Goal: Task Accomplishment & Management: Use online tool/utility

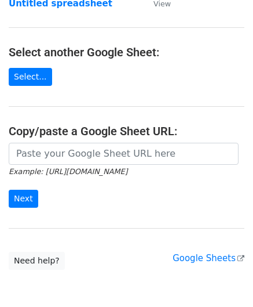
scroll to position [116, 0]
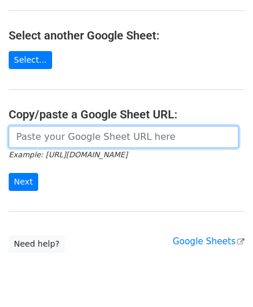
click at [61, 136] on input "url" at bounding box center [124, 137] width 230 height 22
paste input "[URL][DOMAIN_NAME]"
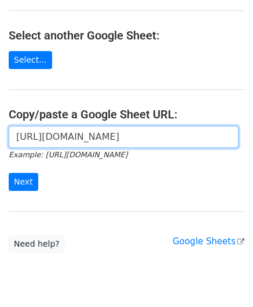
scroll to position [0, 260]
type input "[URL][DOMAIN_NAME]"
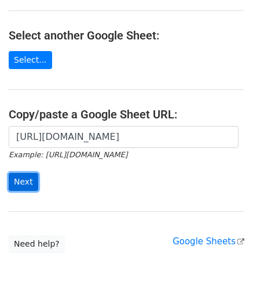
click at [21, 176] on input "Next" at bounding box center [24, 182] width 30 height 18
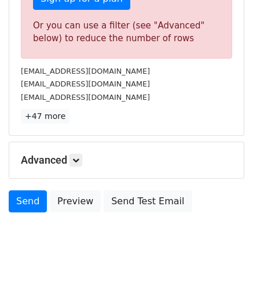
scroll to position [391, 0]
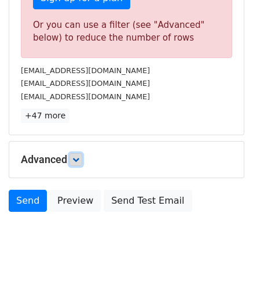
click at [77, 156] on icon at bounding box center [75, 159] width 7 height 7
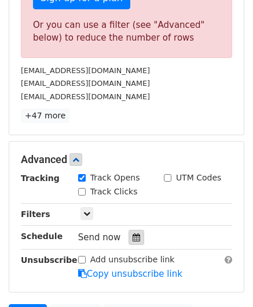
click at [133, 233] on icon at bounding box center [137, 237] width 8 height 8
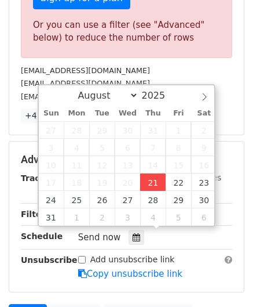
type input "2025-08-21 12:00"
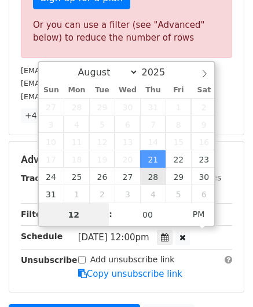
paste input "7"
type input "7"
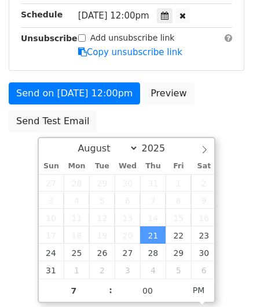
type input "2025-08-21 19:00"
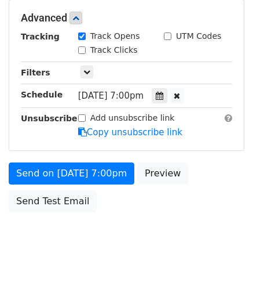
scroll to position [532, 0]
